Goal: Transaction & Acquisition: Subscribe to service/newsletter

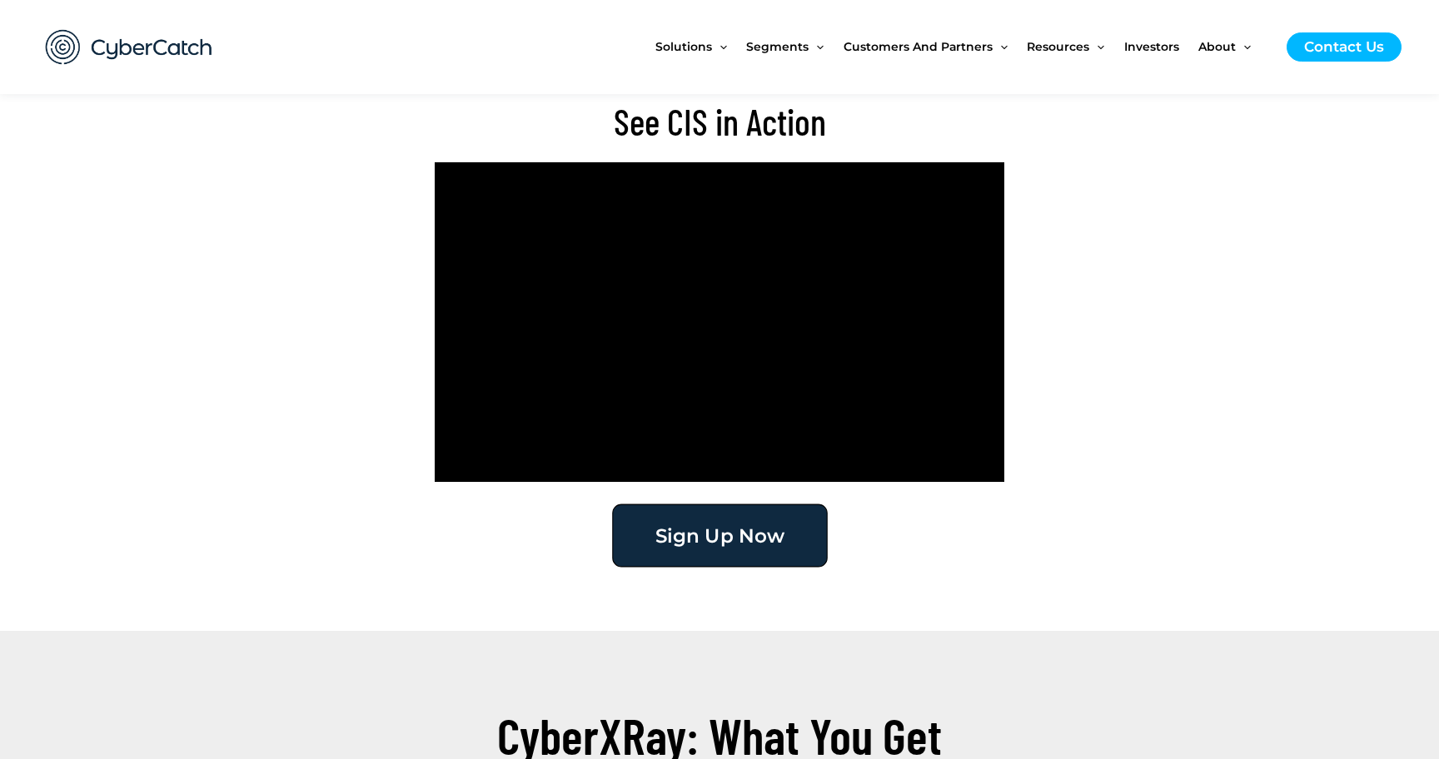
scroll to position [3524, 0]
click at [713, 545] on span "Sign Up Now" at bounding box center [719, 534] width 129 height 19
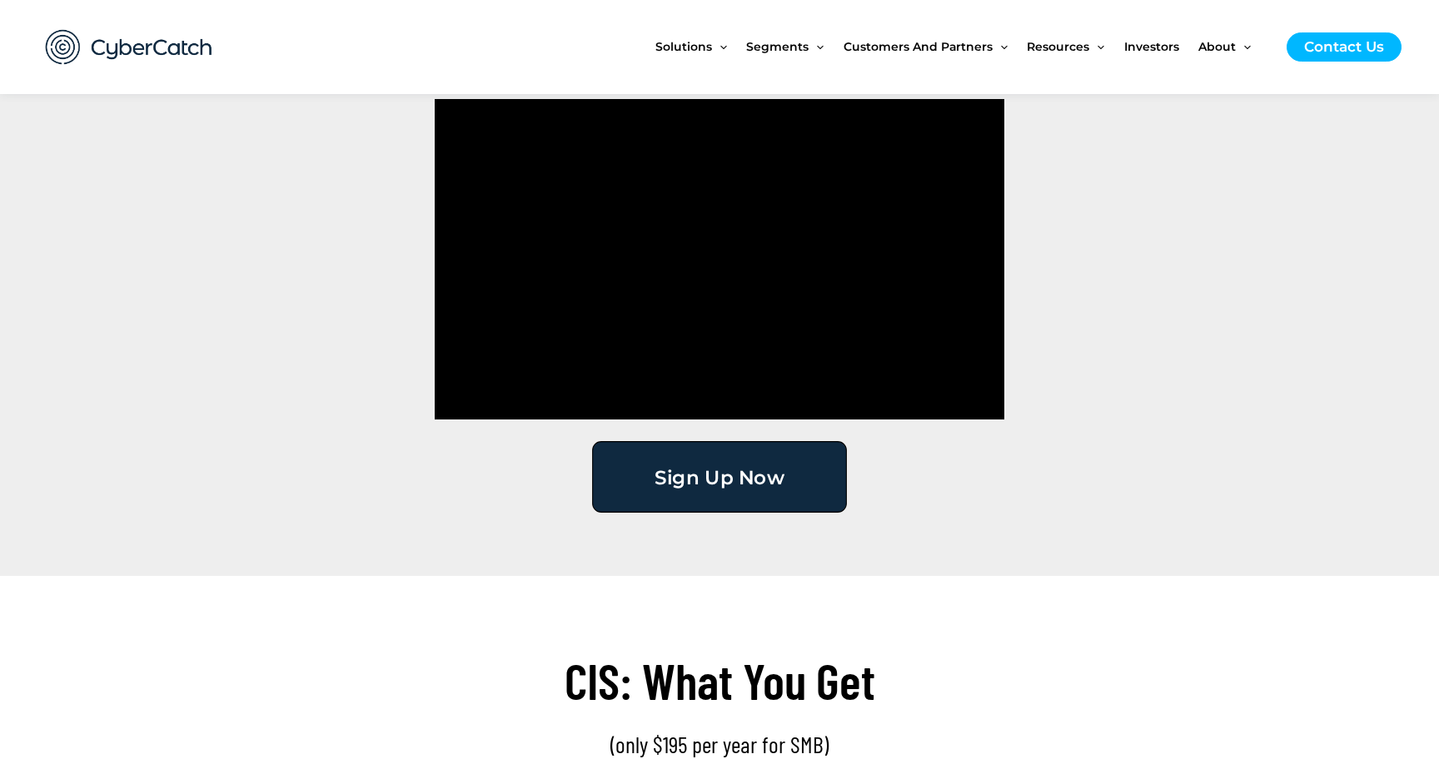
scroll to position [2311, 0]
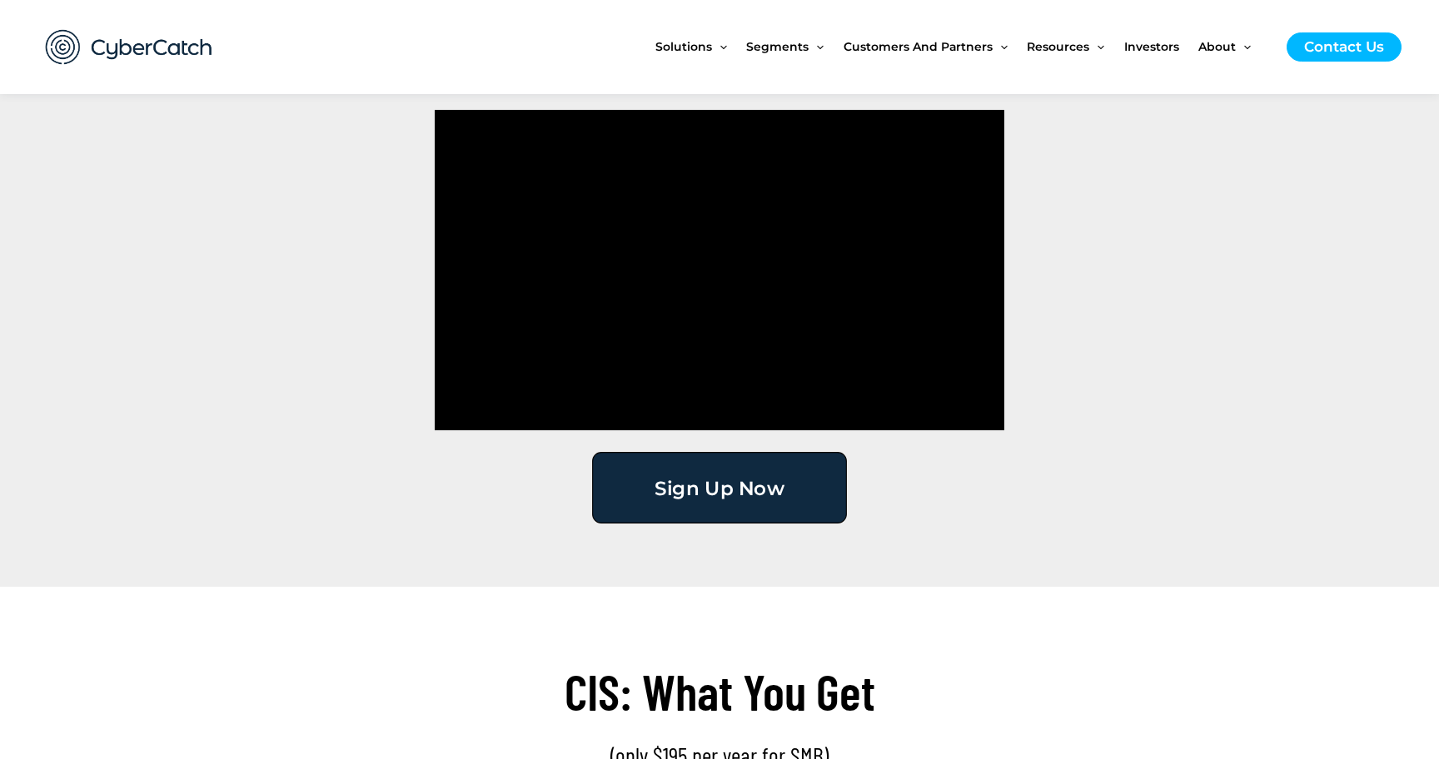
click at [740, 483] on span "Sign Up Now" at bounding box center [719, 487] width 129 height 19
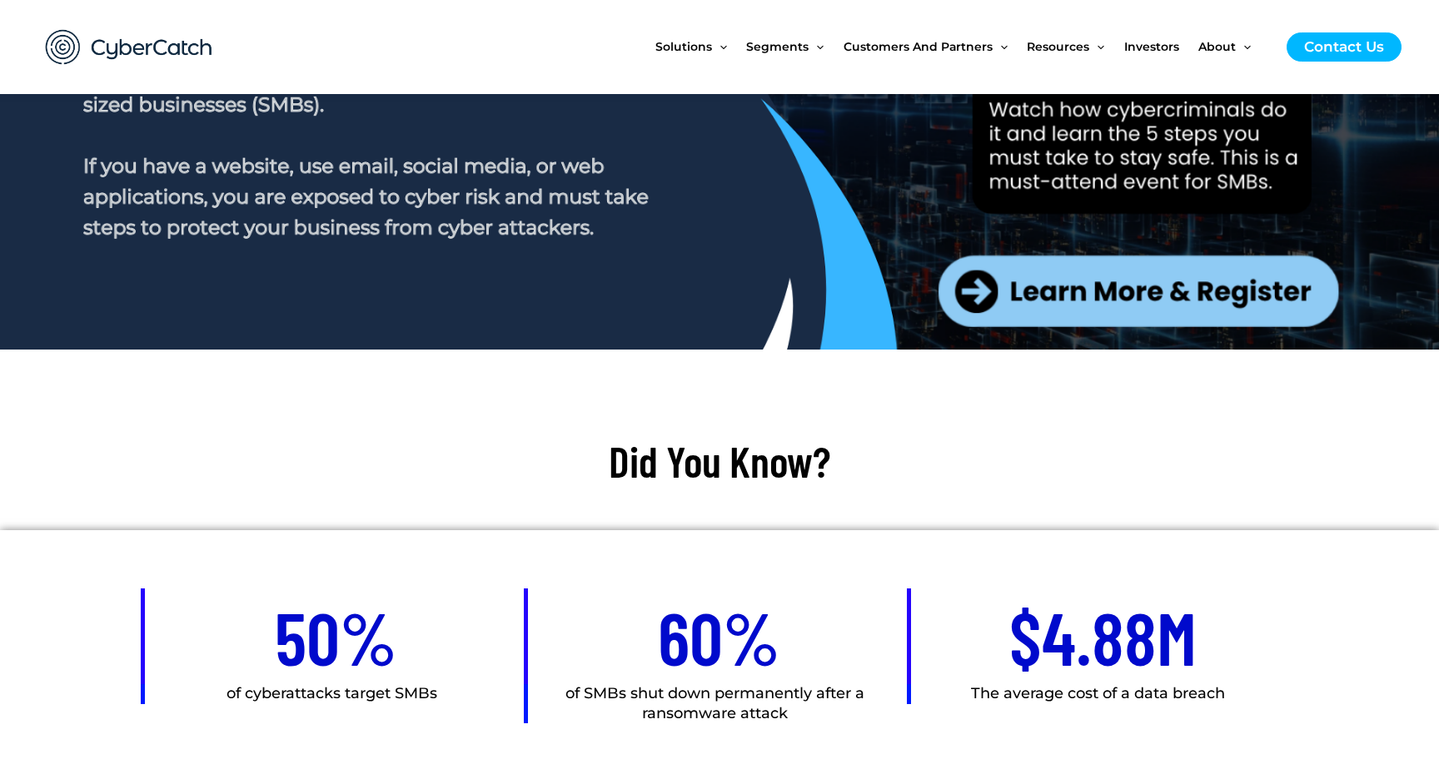
scroll to position [340, 0]
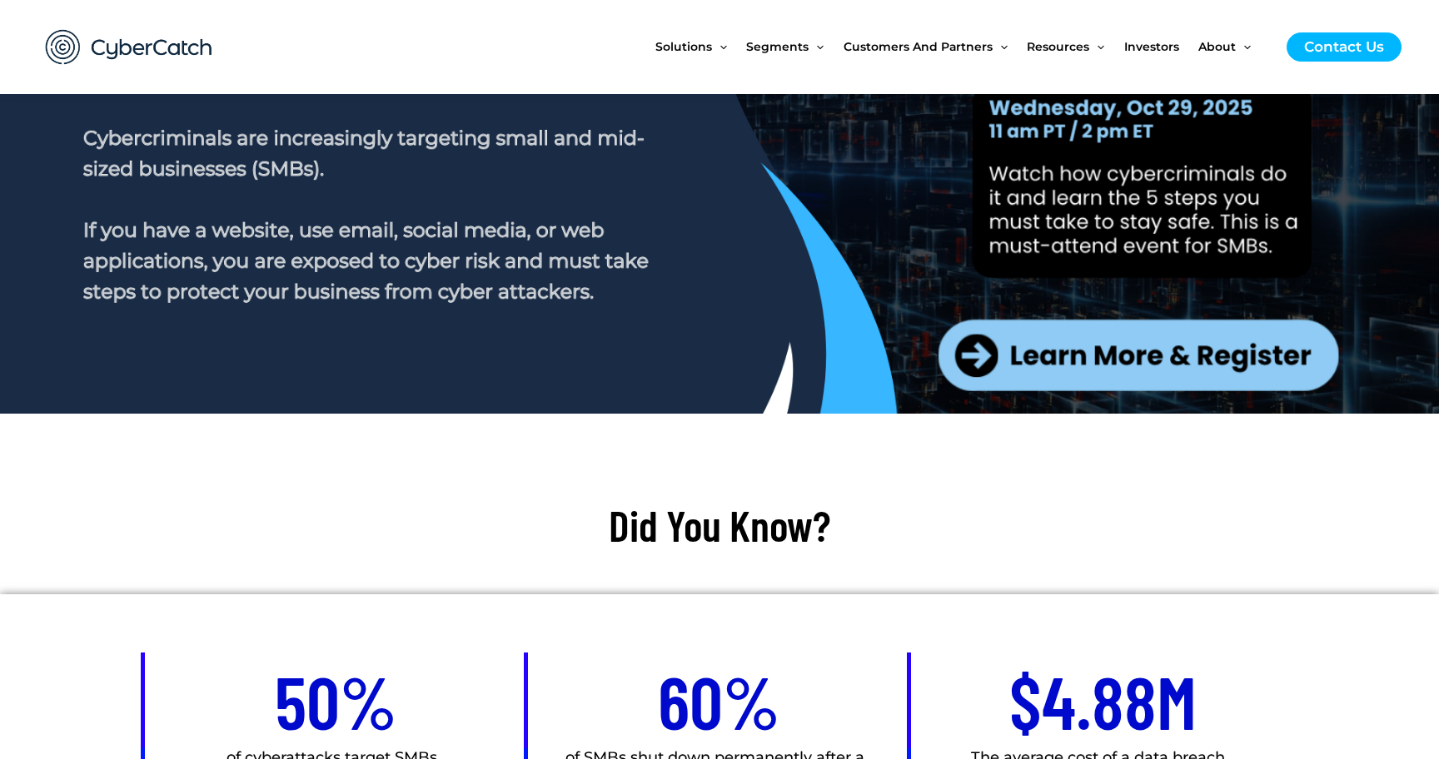
click at [1110, 361] on div at bounding box center [719, 156] width 933 height 500
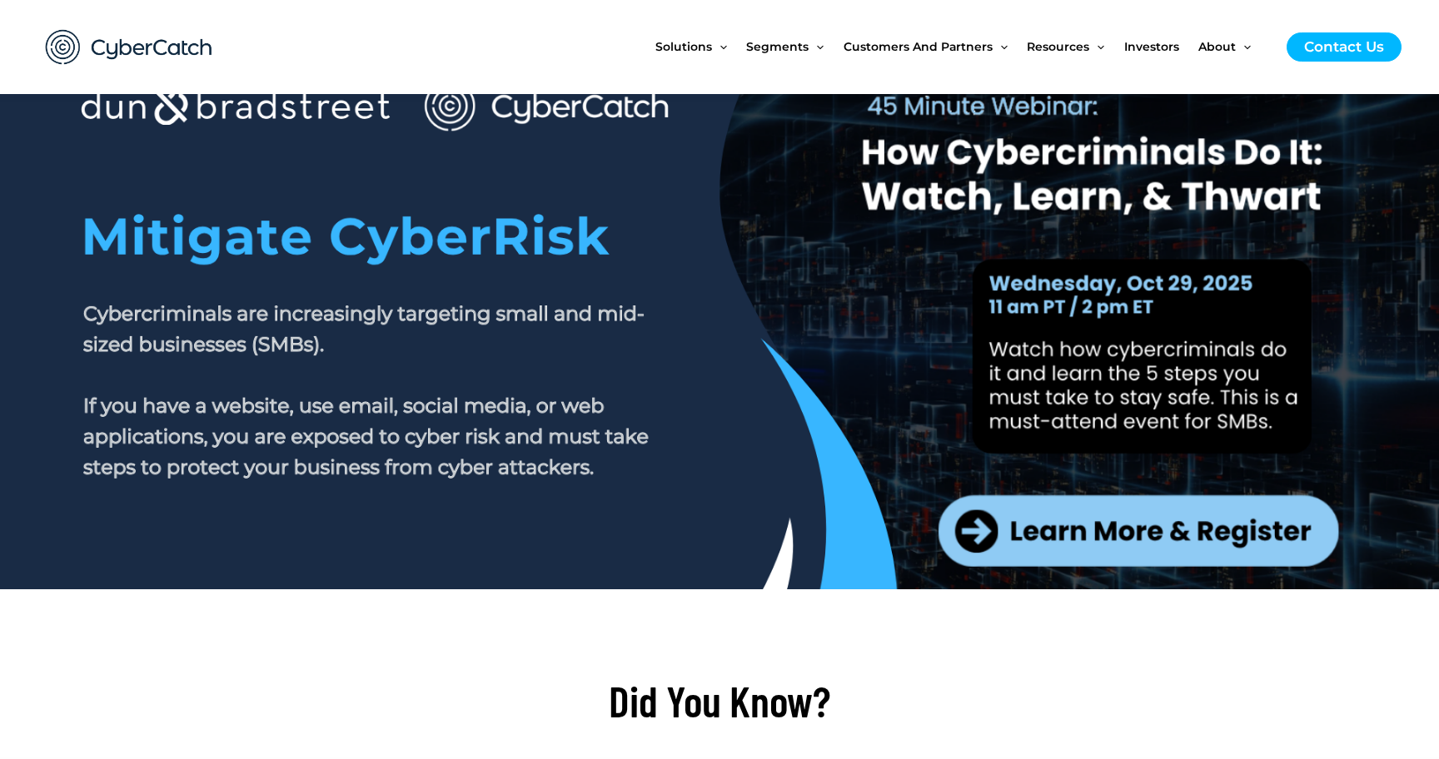
scroll to position [179, 0]
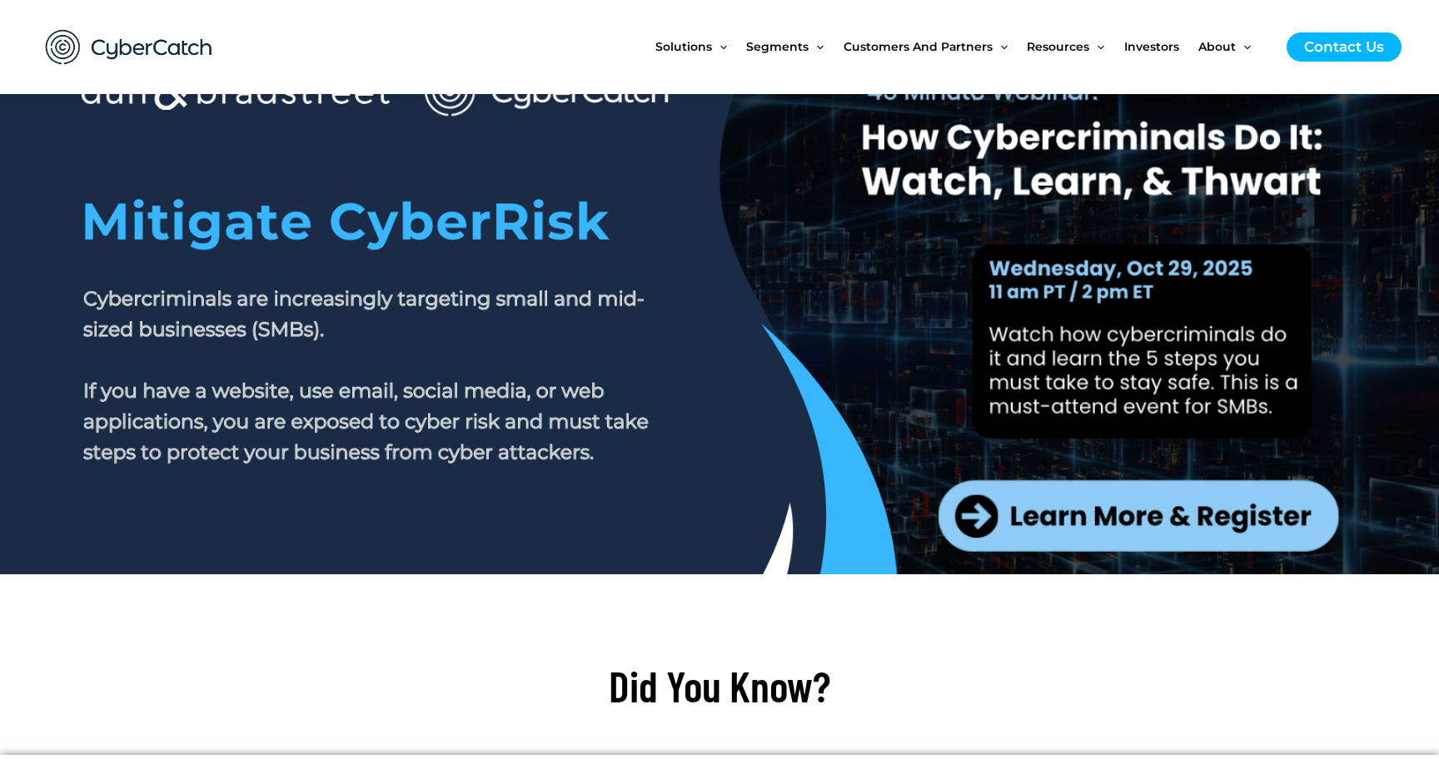
click at [1011, 510] on div at bounding box center [719, 317] width 933 height 500
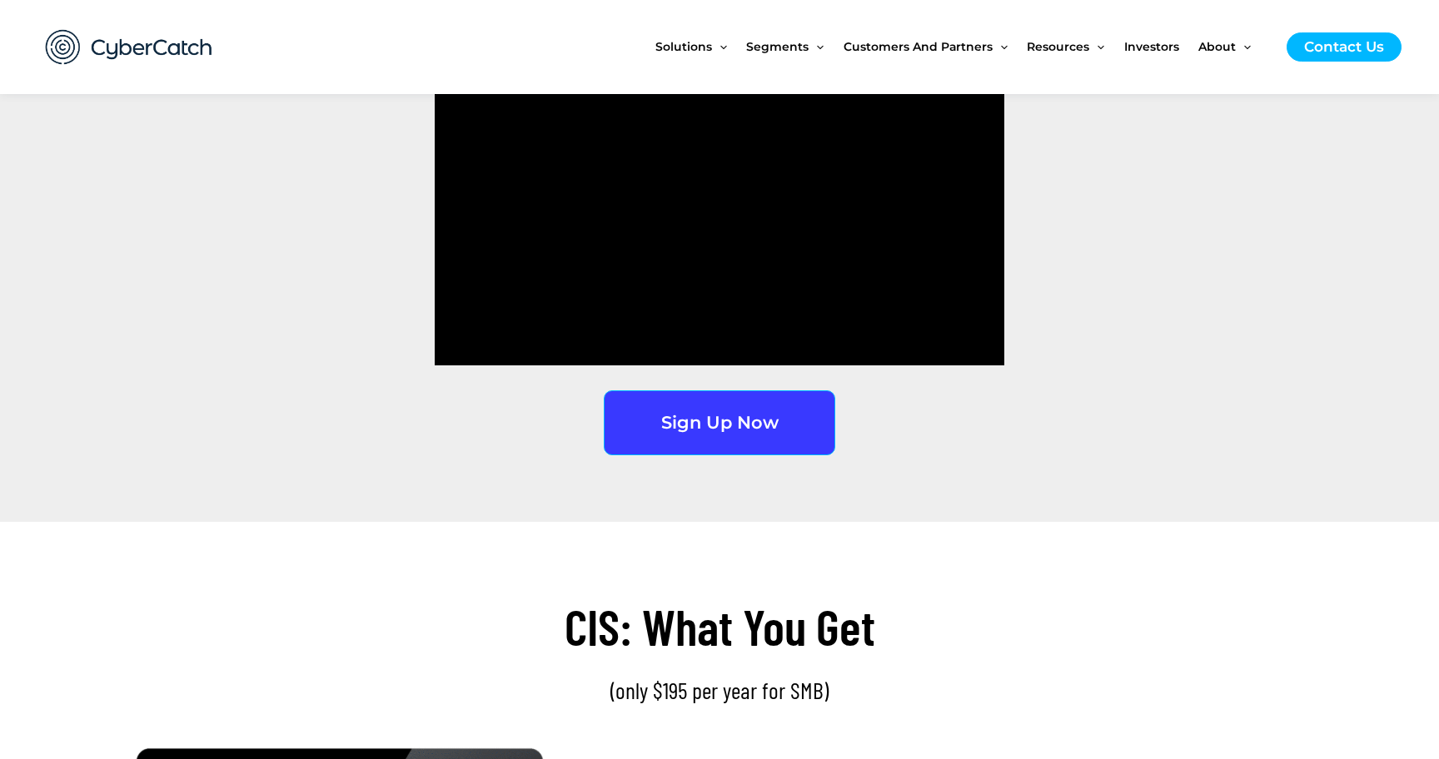
scroll to position [2406, 0]
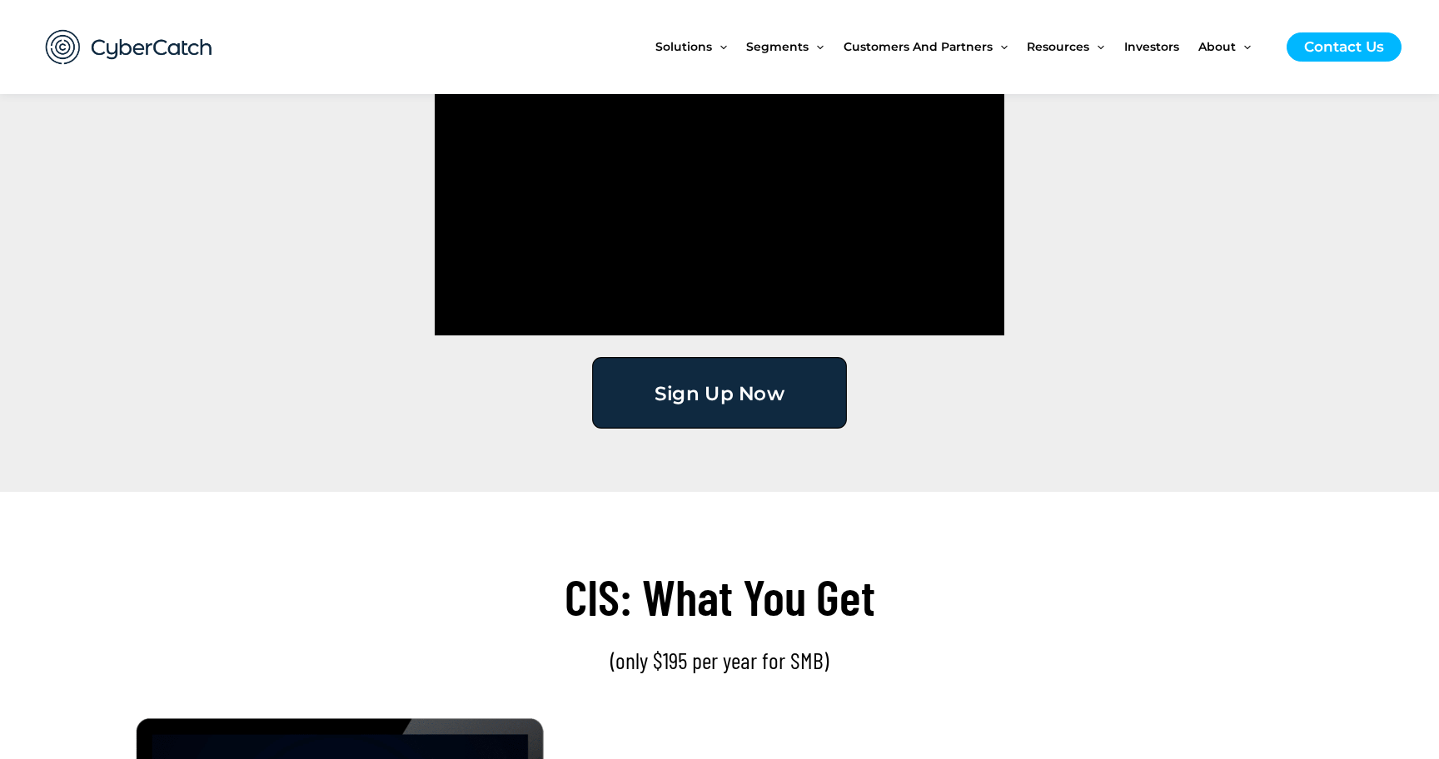
click at [715, 391] on span "Sign Up Now" at bounding box center [719, 392] width 129 height 19
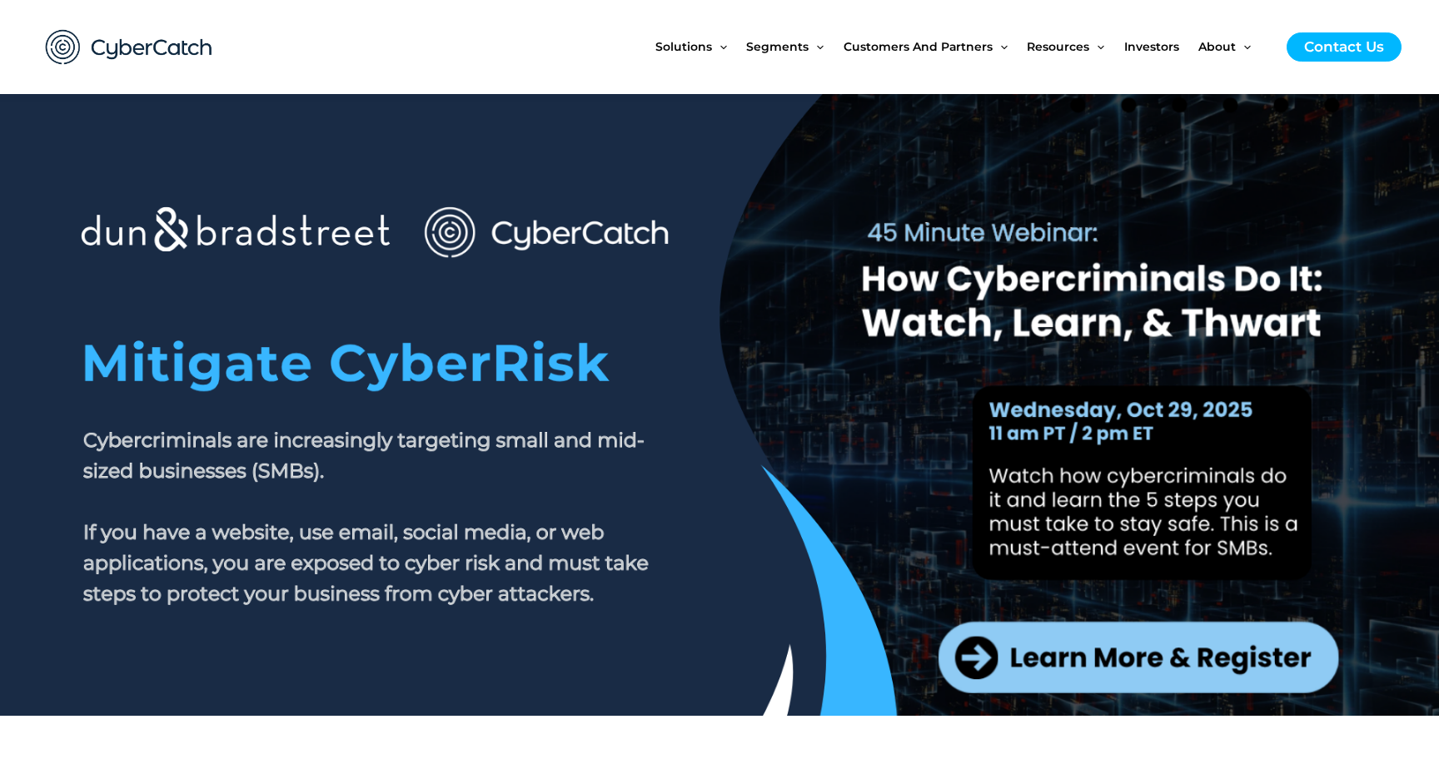
scroll to position [7, 0]
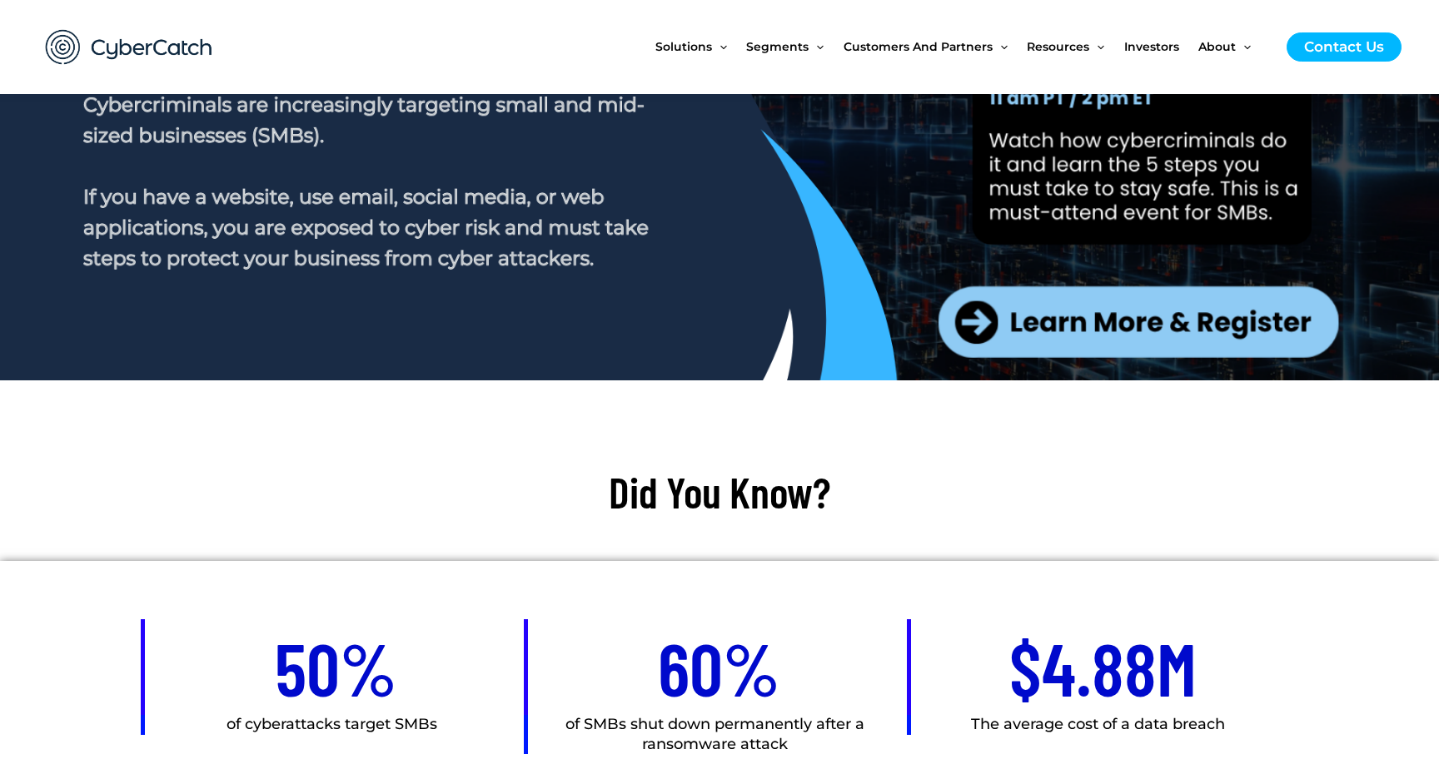
scroll to position [392, 0]
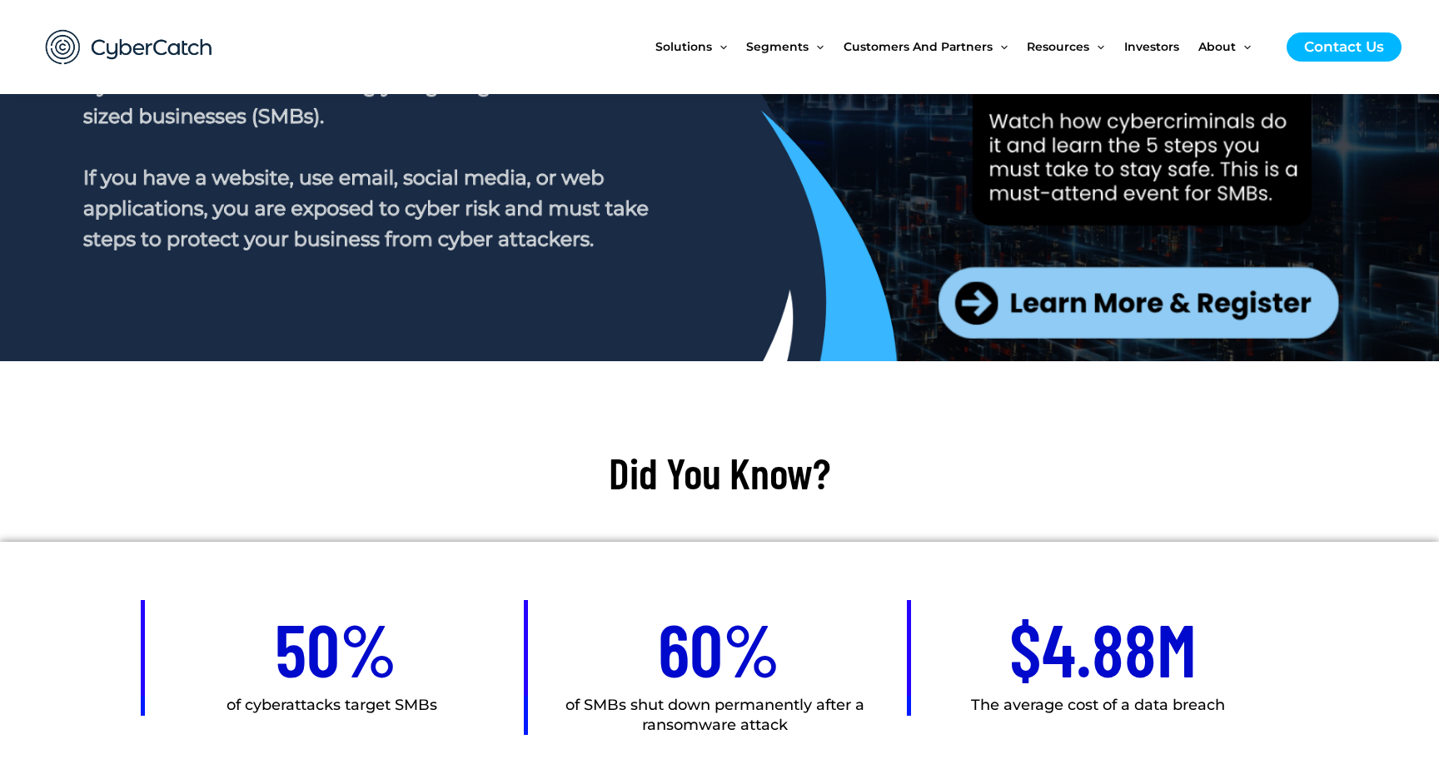
click at [1055, 301] on div at bounding box center [719, 103] width 933 height 500
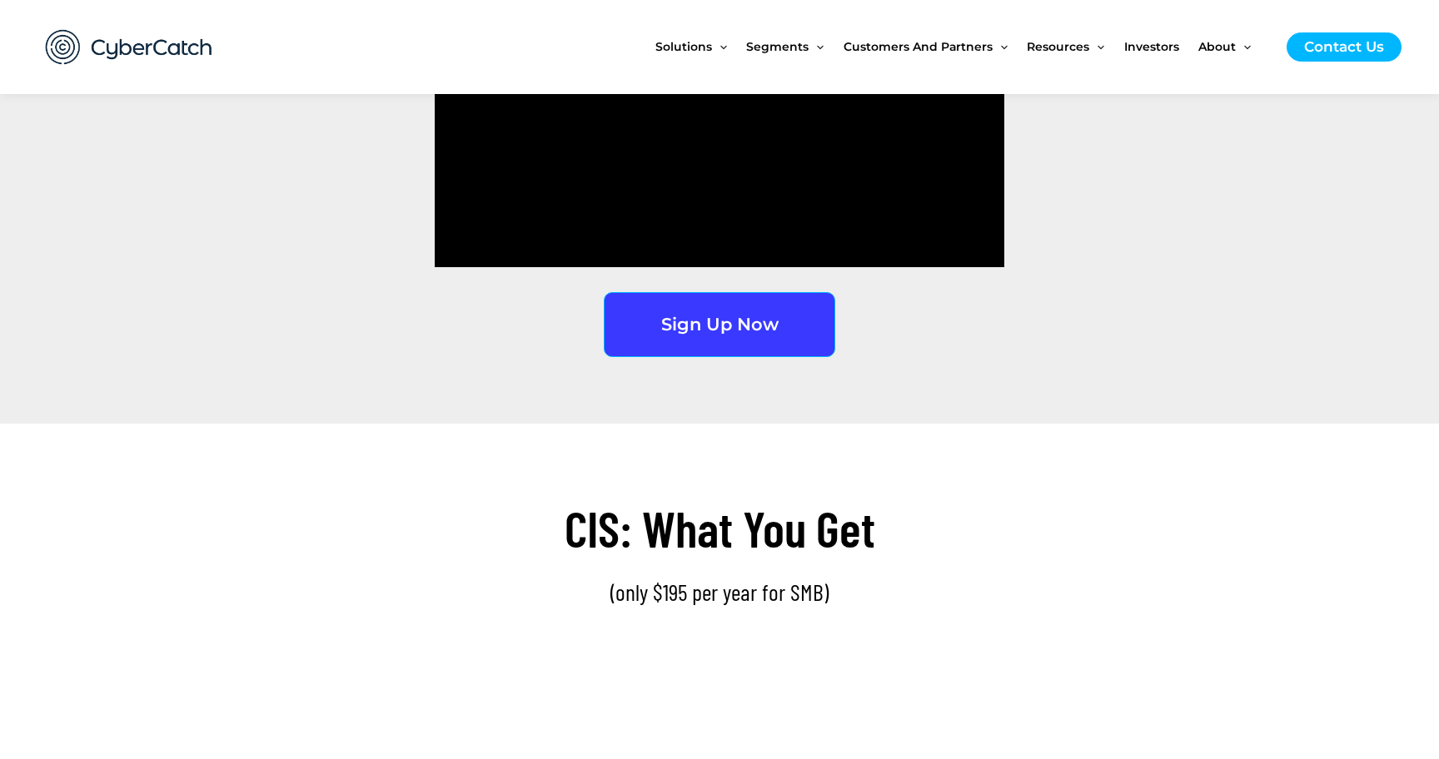
scroll to position [2468, 0]
